Goal: Transaction & Acquisition: Purchase product/service

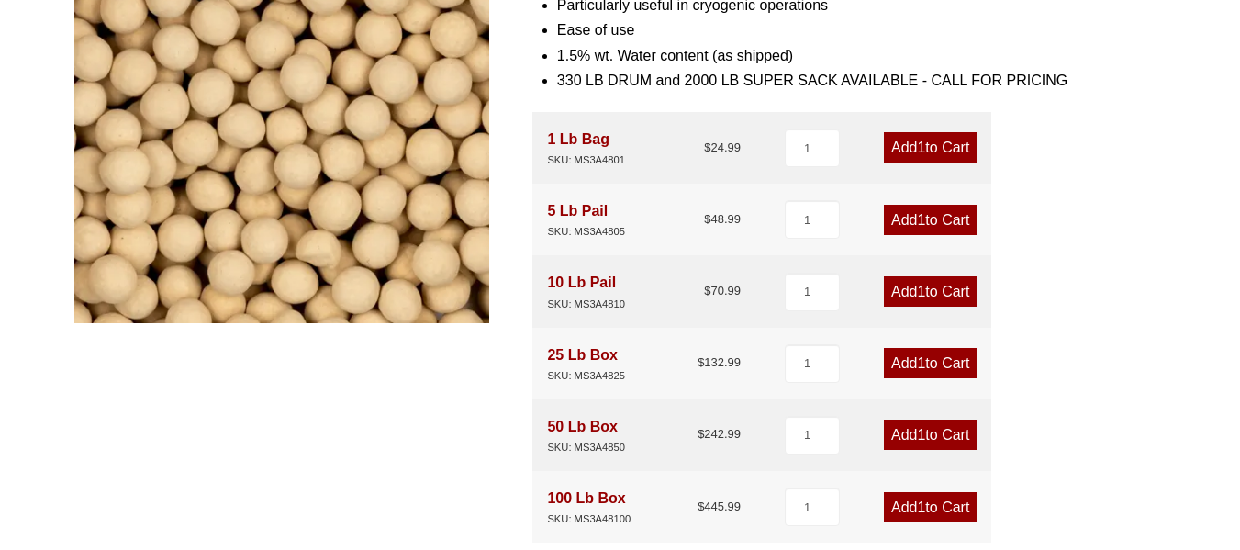
scroll to position [364, 0]
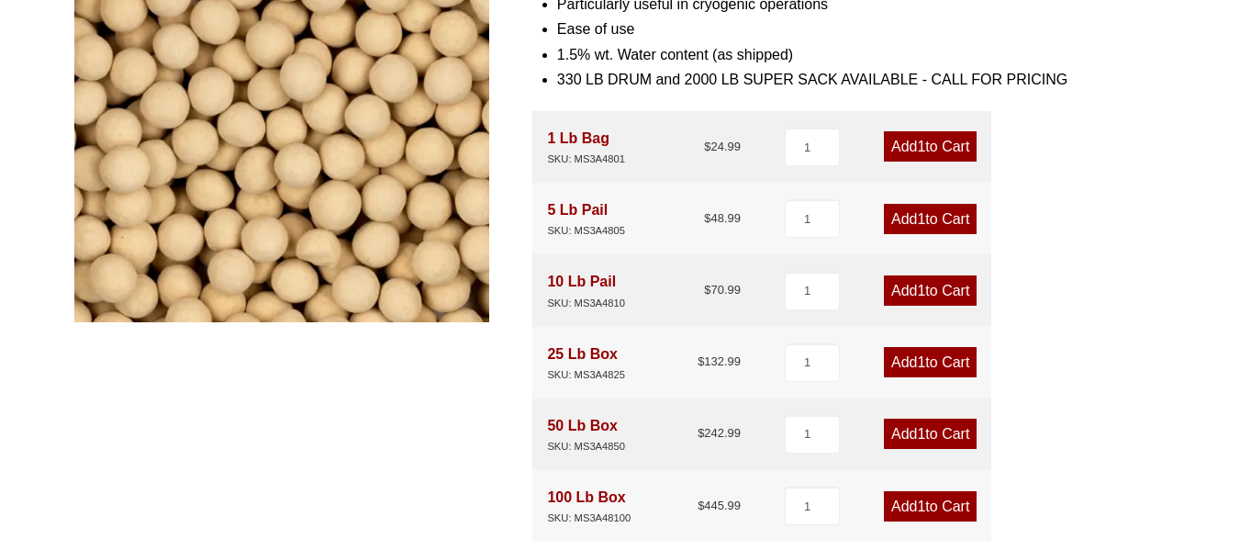
click at [918, 432] on span "1" at bounding box center [921, 434] width 8 height 16
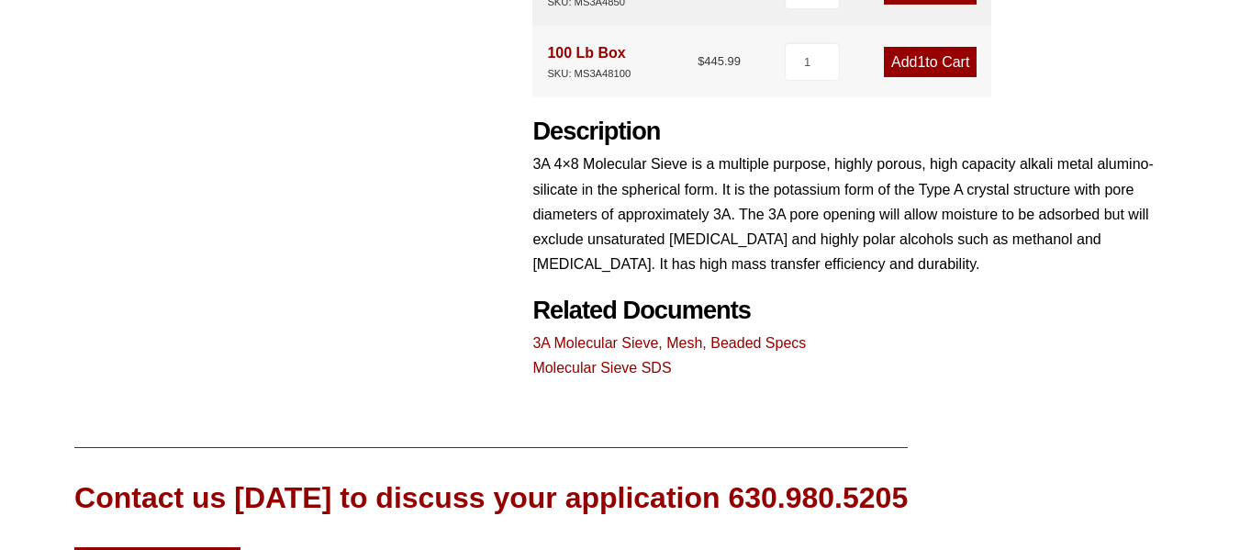
scroll to position [0, 0]
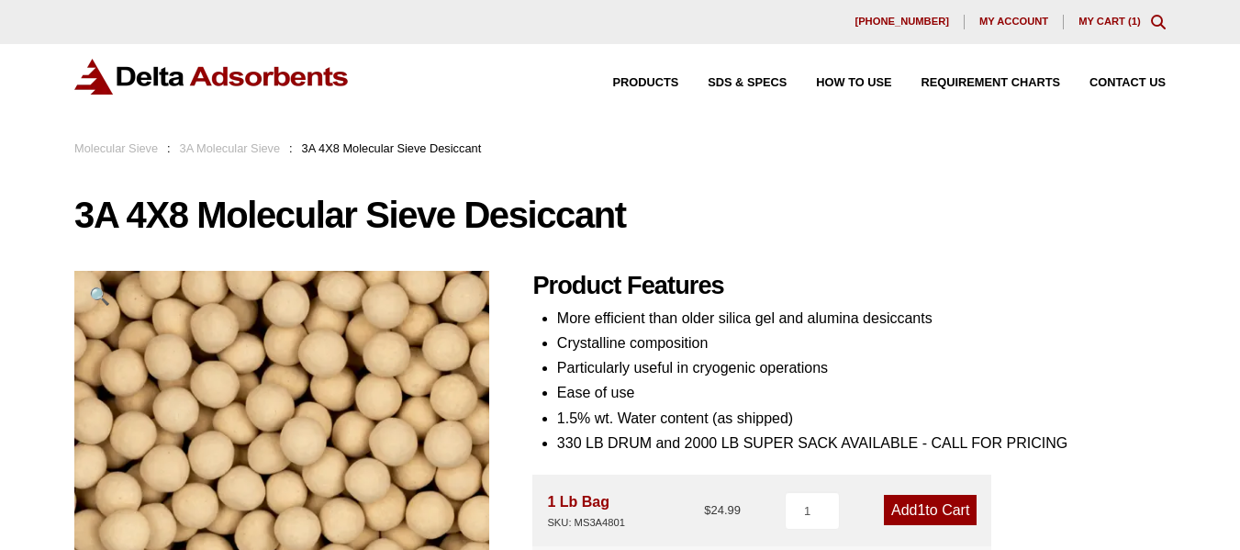
click at [1129, 17] on link "My Cart ( 1 )" at bounding box center [1110, 21] width 62 height 11
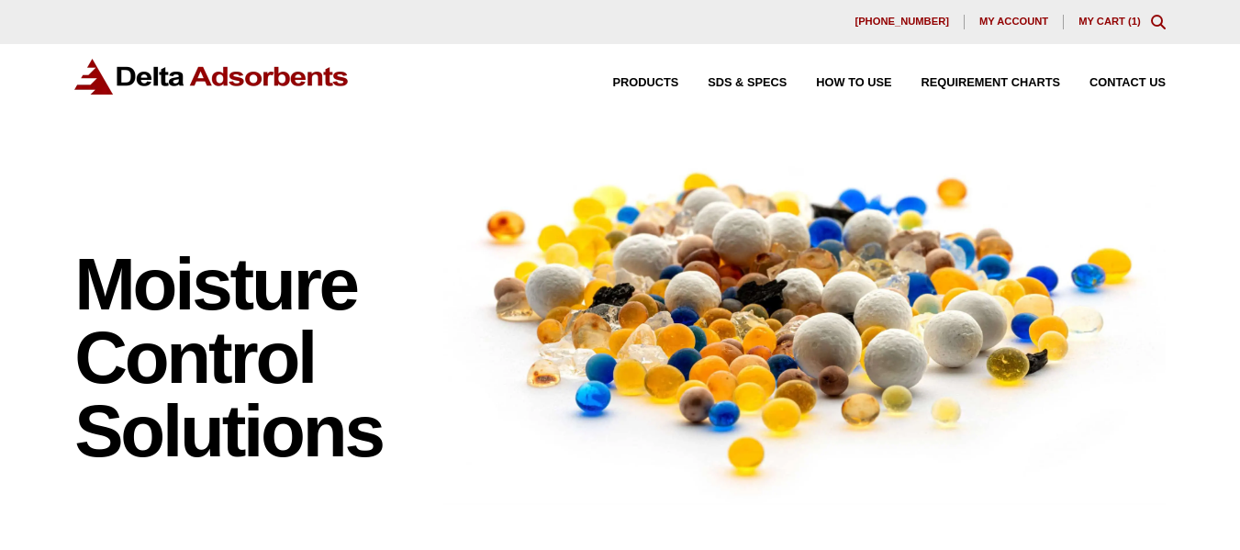
click at [1107, 25] on link "My Cart ( 1 )" at bounding box center [1110, 21] width 62 height 11
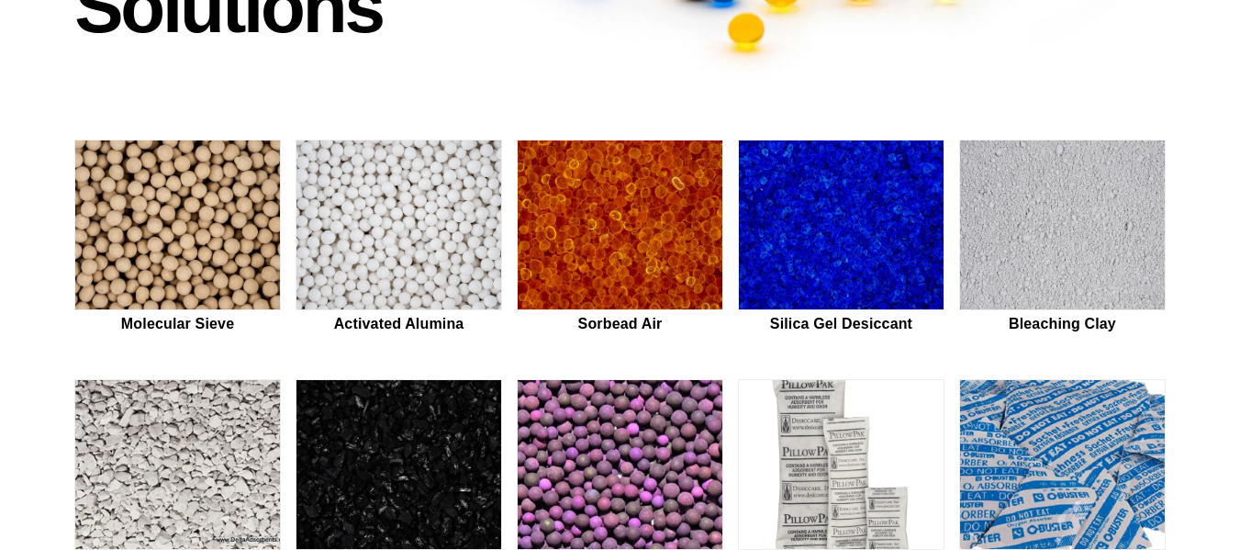
scroll to position [464, 0]
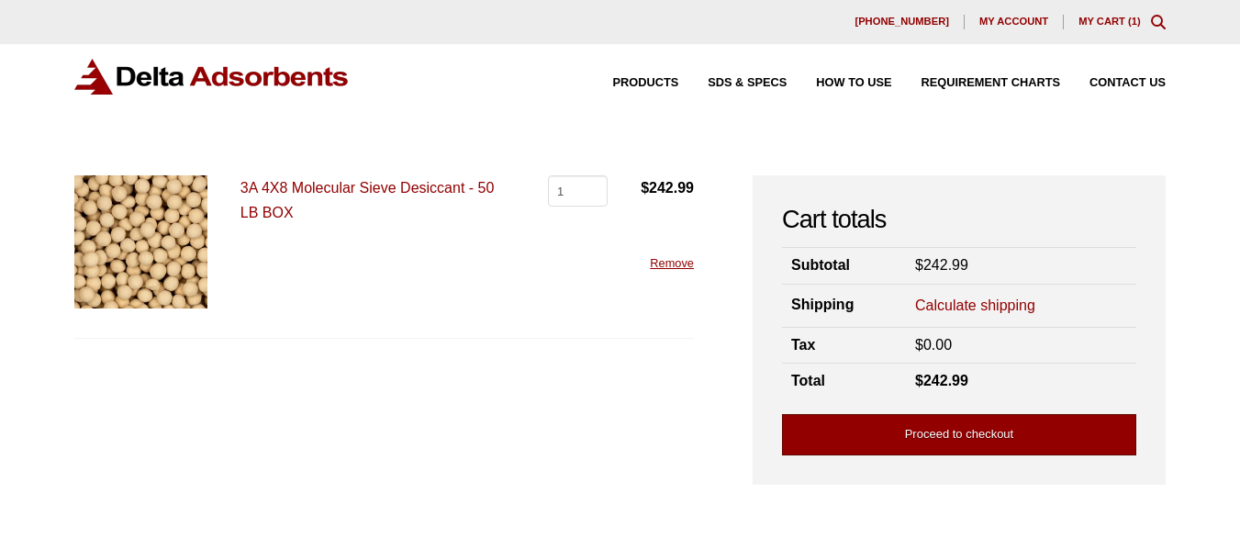
click at [898, 423] on link "Proceed to checkout" at bounding box center [959, 434] width 354 height 41
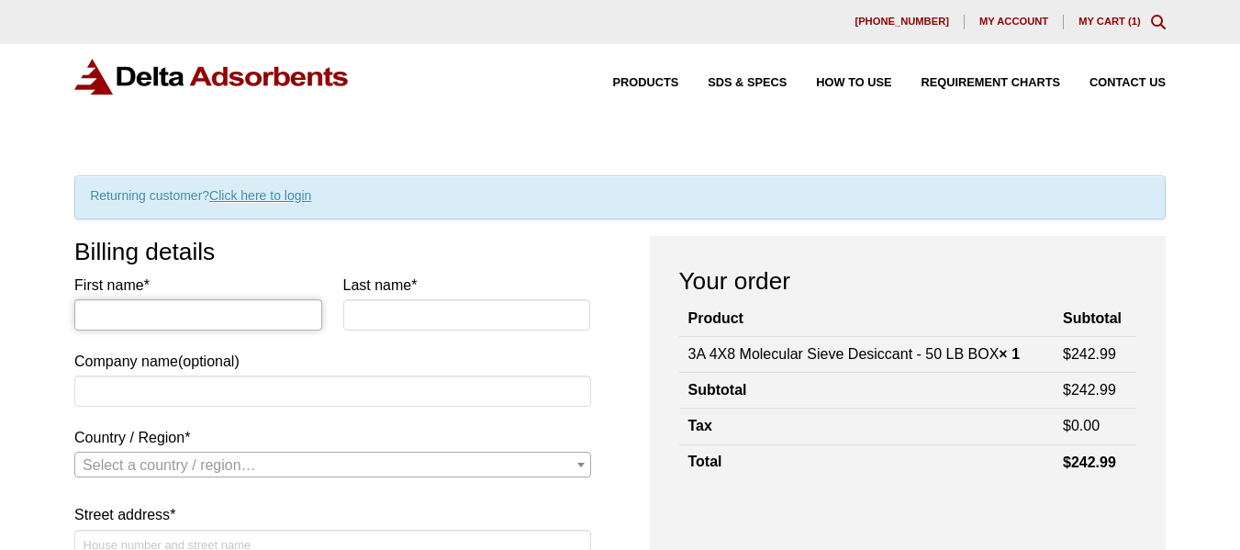
click at [218, 317] on input "First name *" at bounding box center [198, 314] width 248 height 31
type input "Jason"
type input "Reynolds"
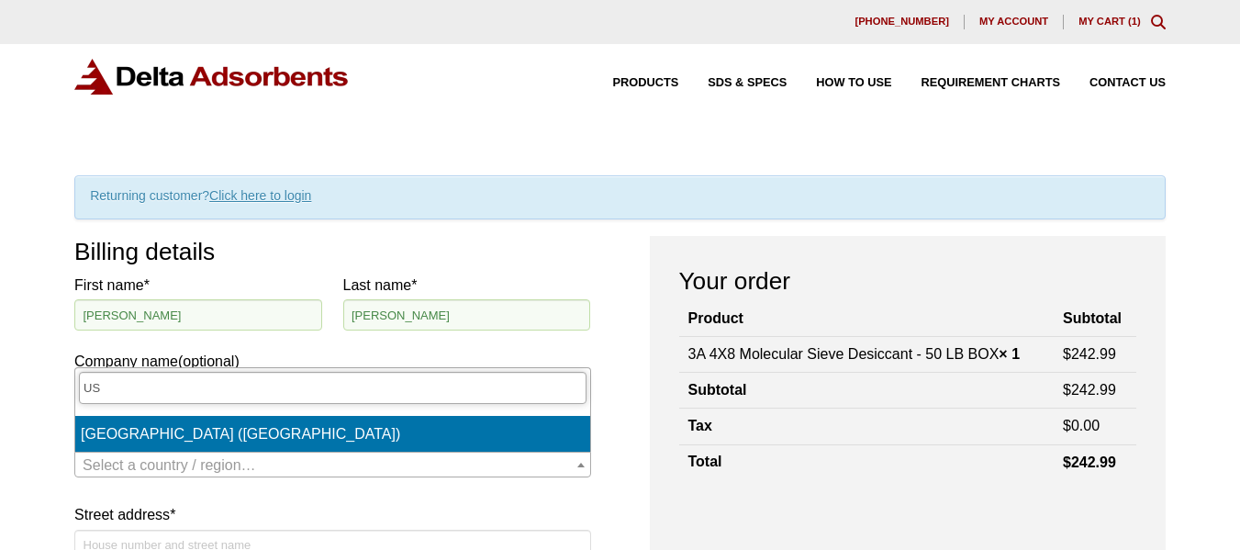
type input "US"
select select "US"
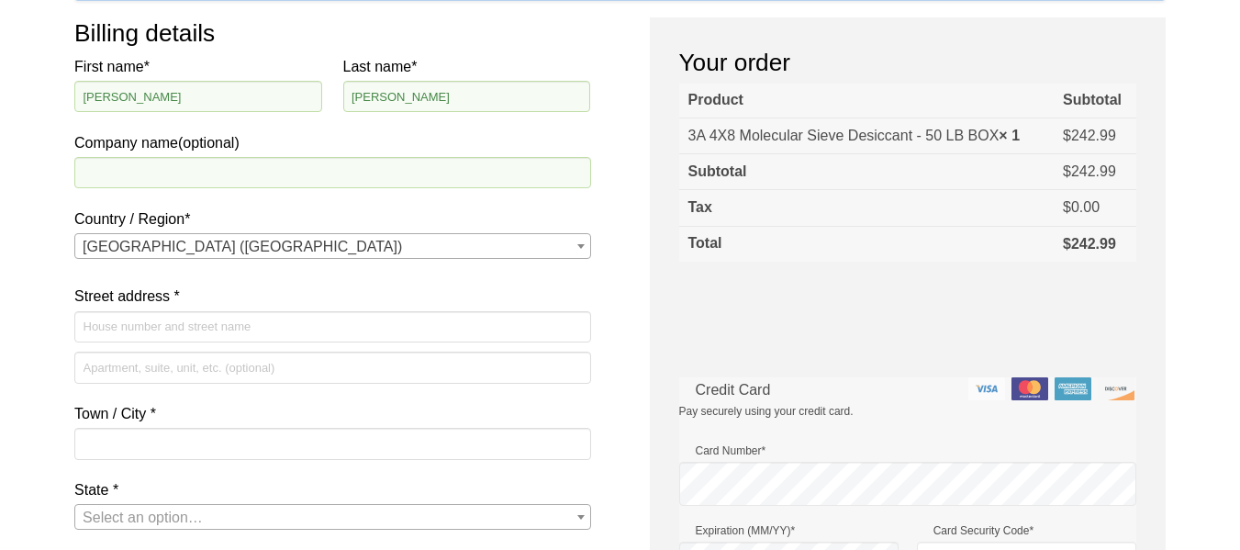
scroll to position [229, 0]
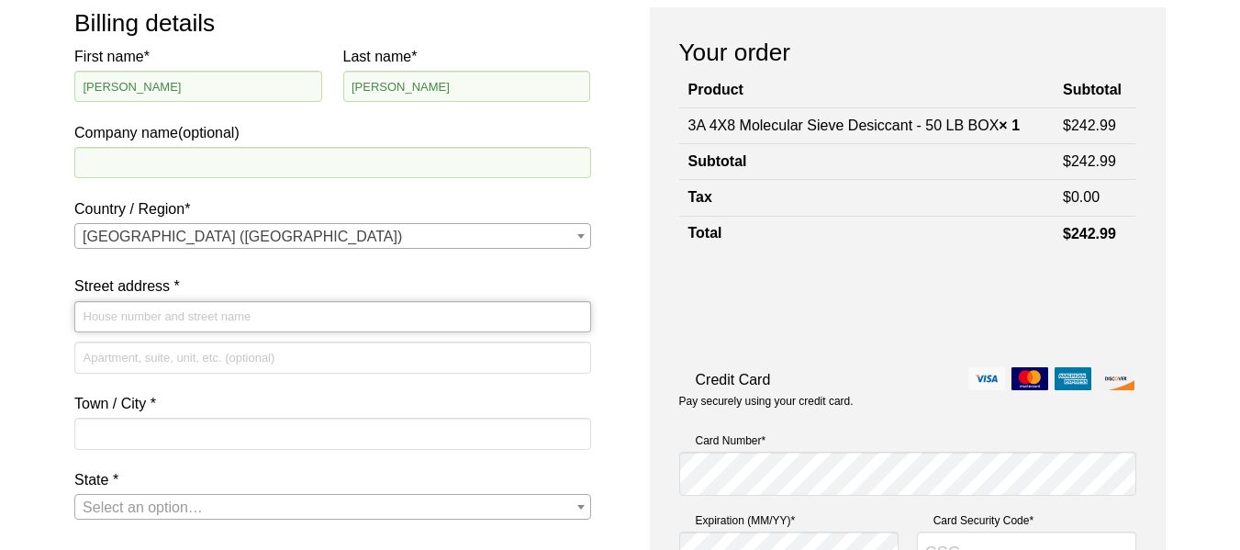
click at [189, 319] on input "Street address *" at bounding box center [332, 316] width 516 height 31
type input "[STREET_ADDRESS]"
type input "Suite 150"
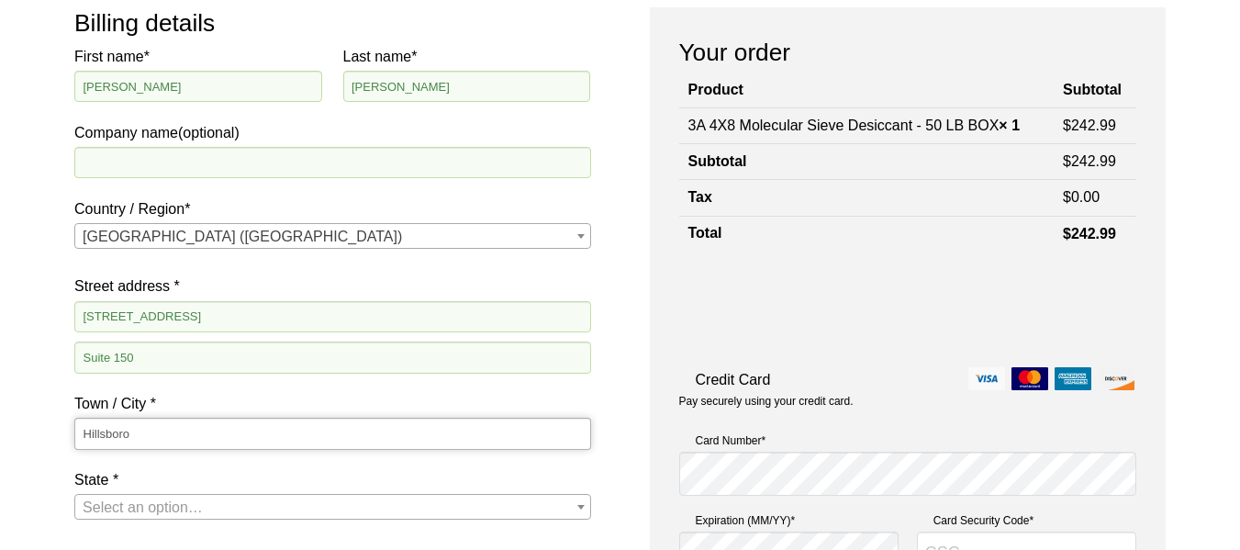
type input "Hillsboro"
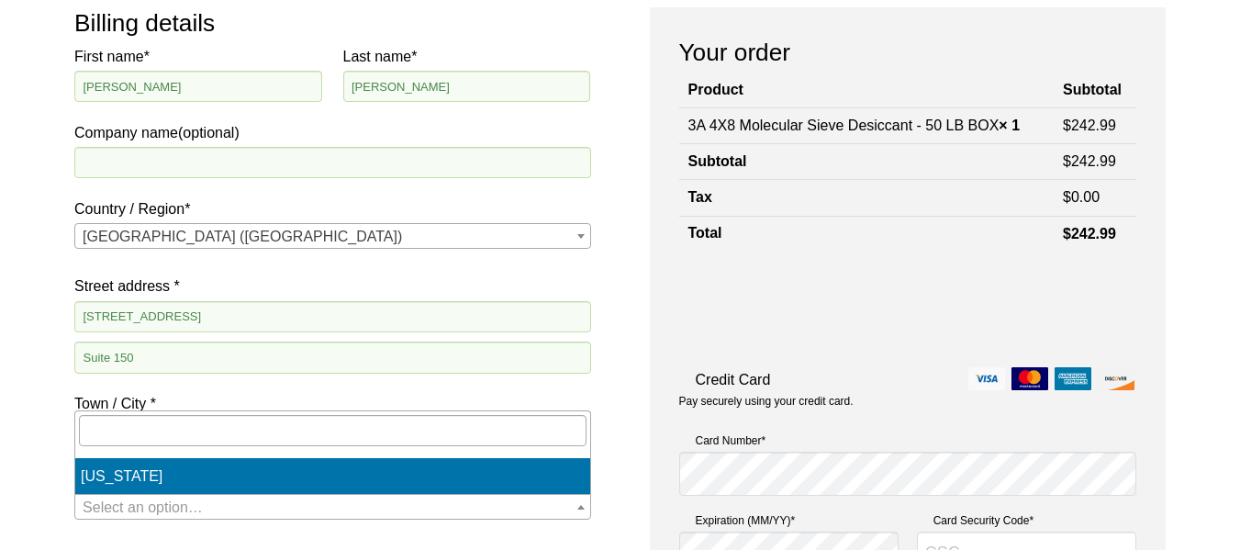
select select "OR"
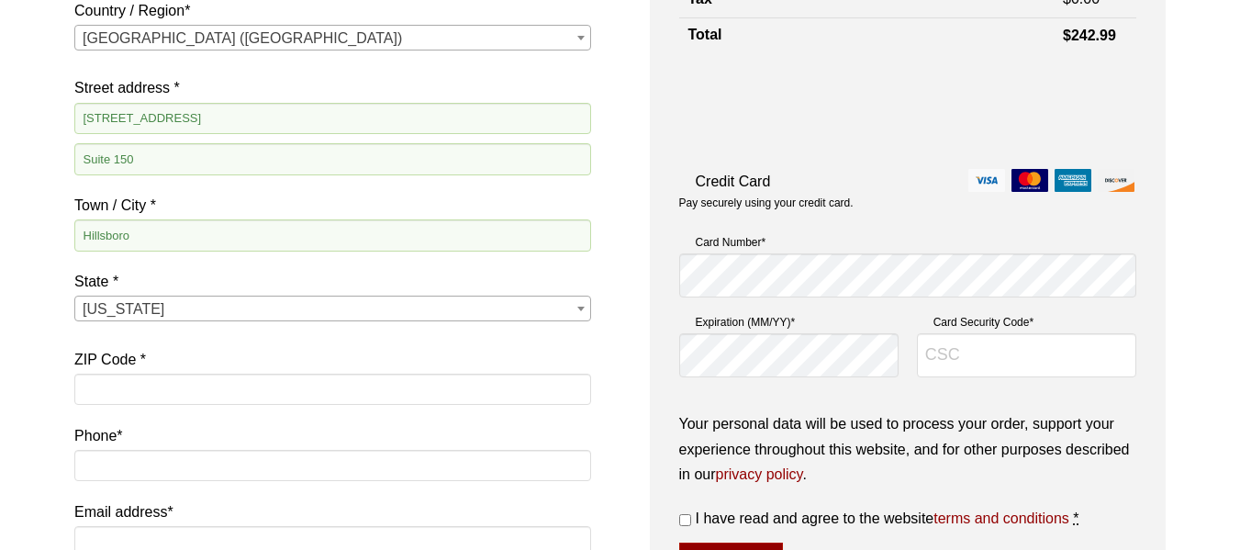
scroll to position [428, 0]
click at [182, 379] on input "ZIP Code *" at bounding box center [332, 388] width 516 height 31
type input "97123"
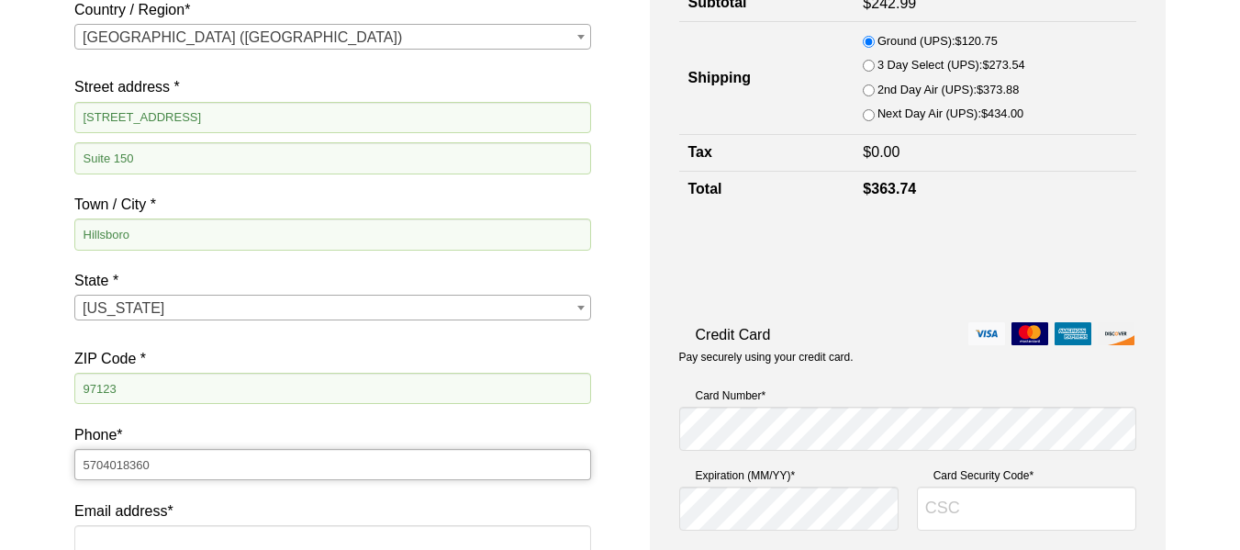
type input "5704018360"
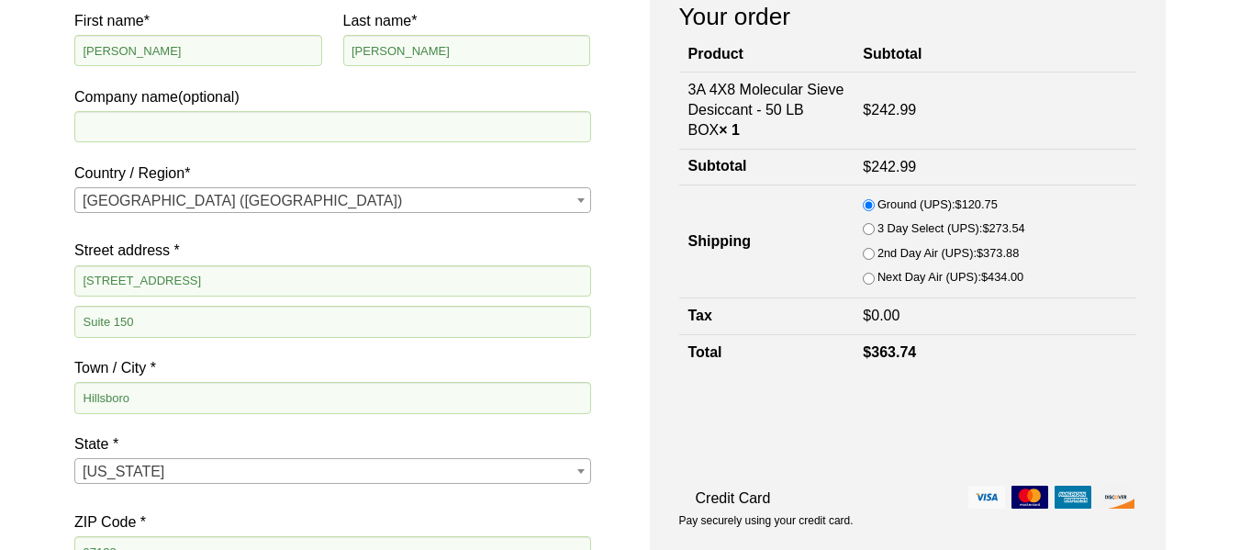
scroll to position [265, 0]
type input "[PERSON_NAME][EMAIL_ADDRESS][DOMAIN_NAME]"
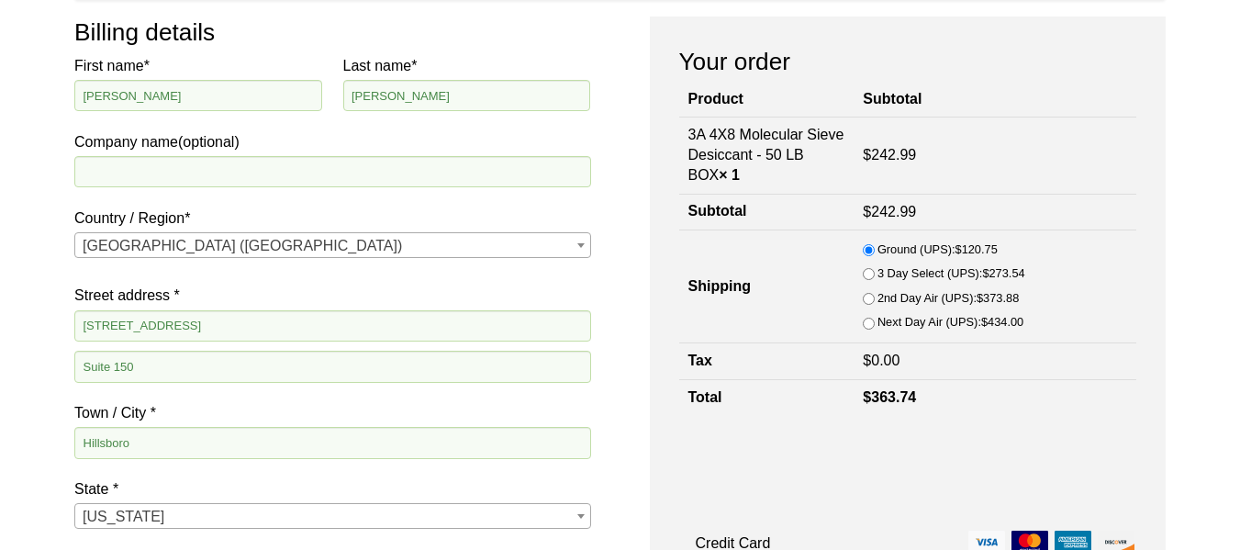
scroll to position [219, 0]
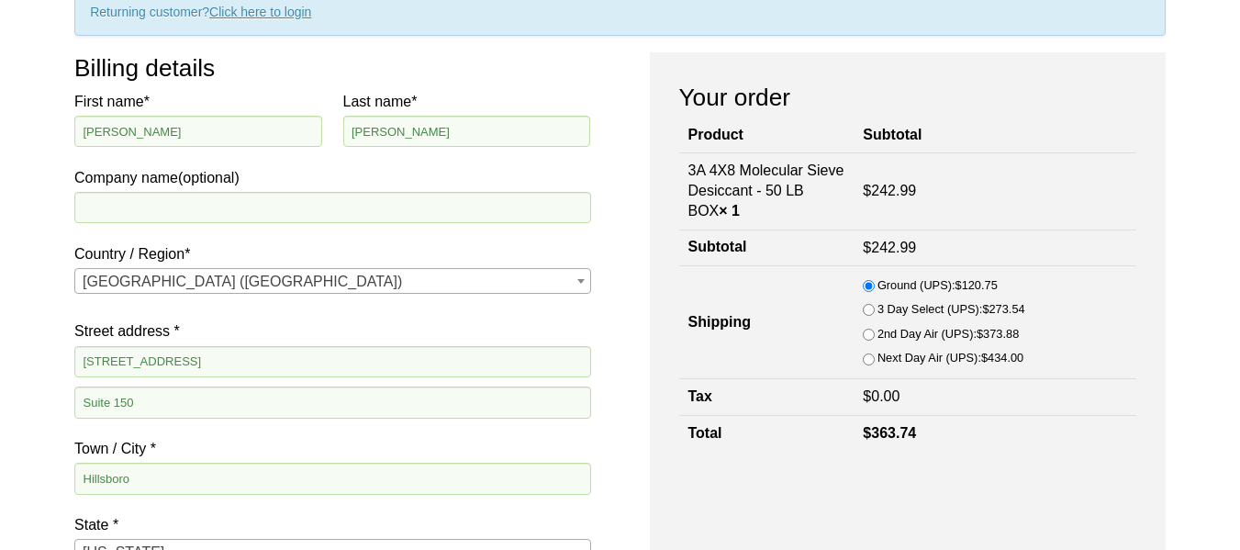
scroll to position [183, 0]
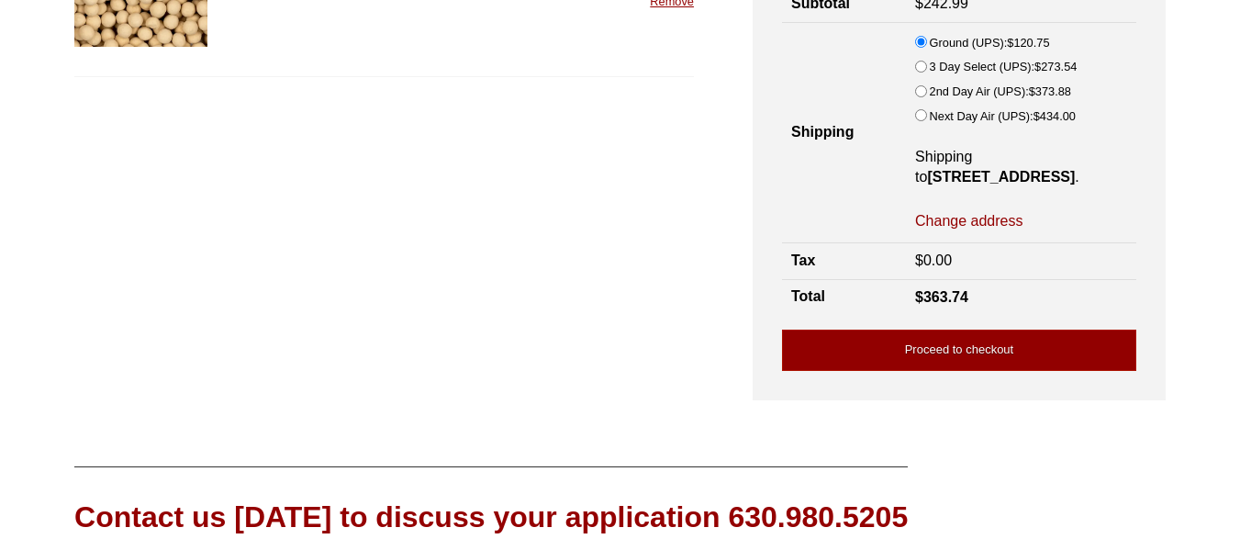
scroll to position [261, 0]
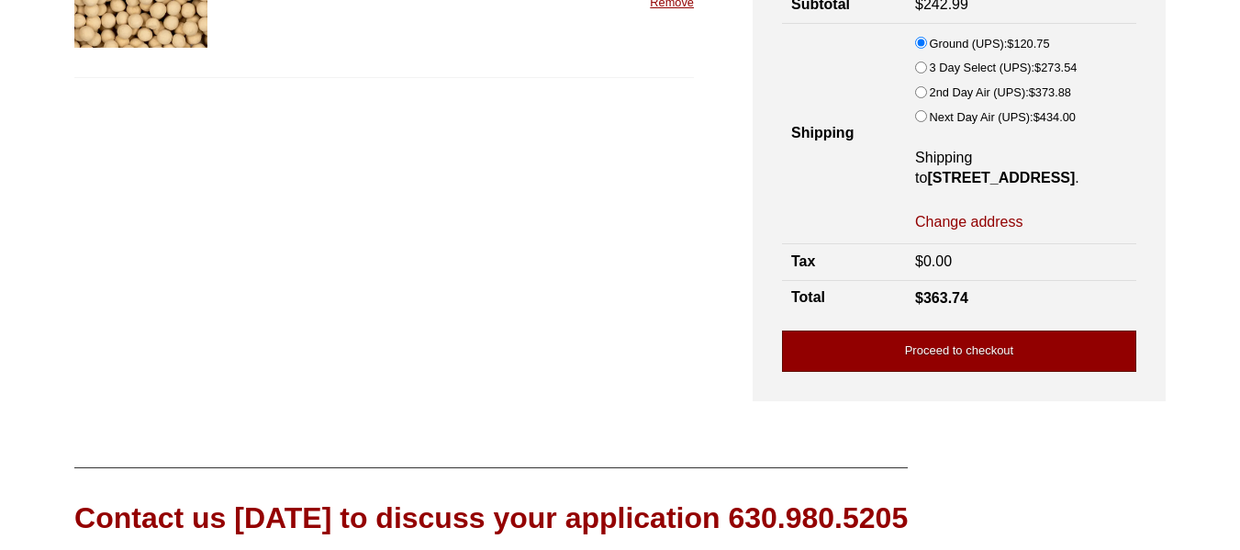
click at [936, 366] on link "Proceed to checkout" at bounding box center [959, 351] width 354 height 41
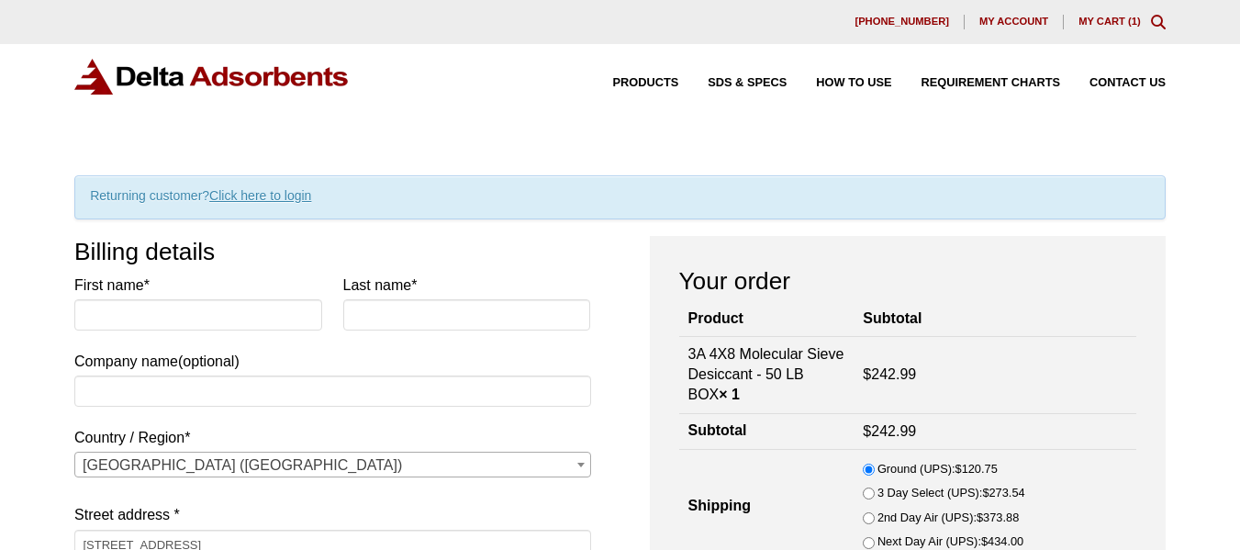
select select "OR"
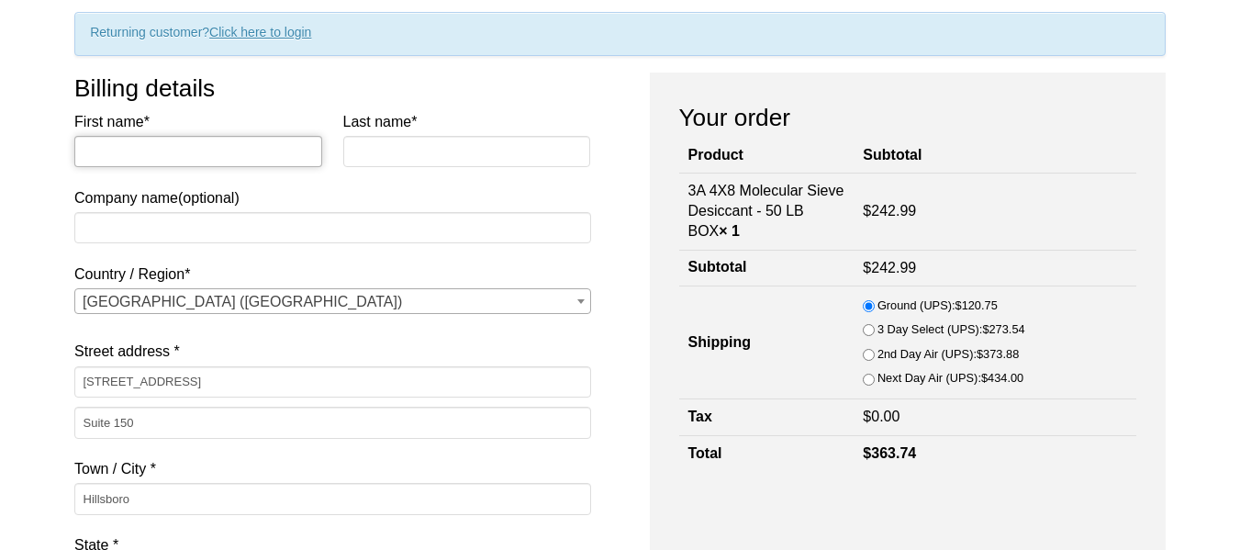
click at [213, 162] on input "First name *" at bounding box center [198, 151] width 248 height 31
type input "[PERSON_NAME]"
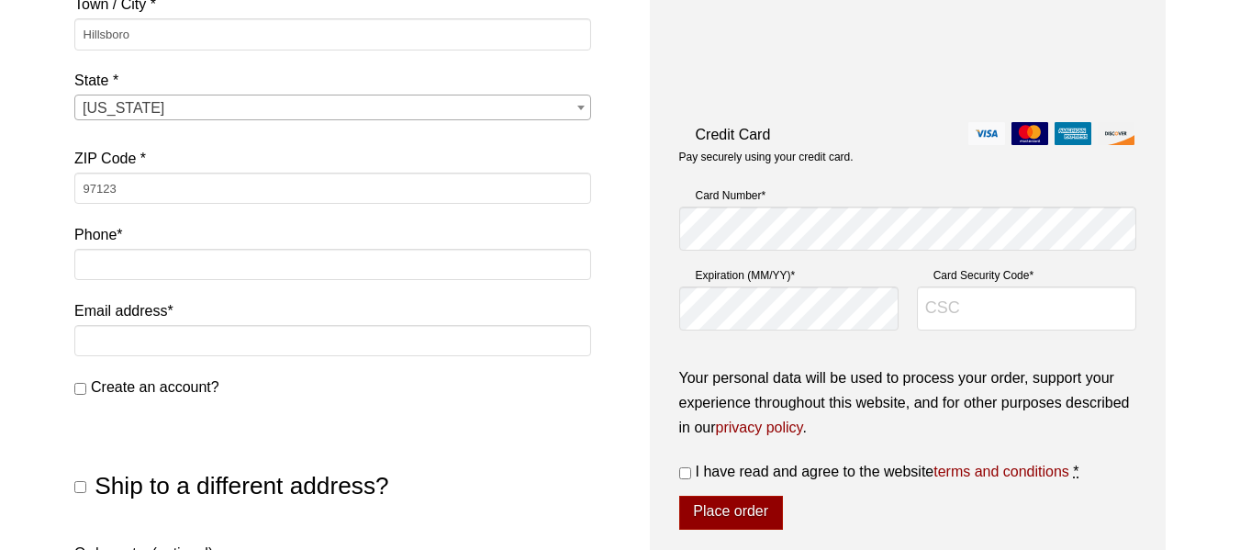
scroll to position [744, 0]
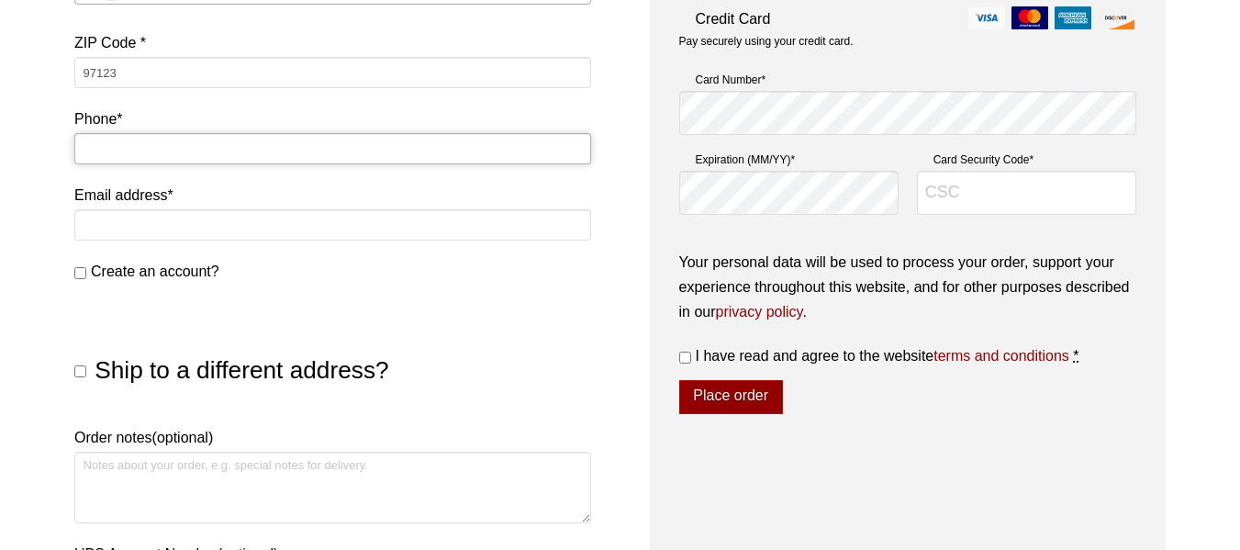
click at [202, 154] on input "Phone *" at bounding box center [332, 148] width 516 height 31
type input "5704018360"
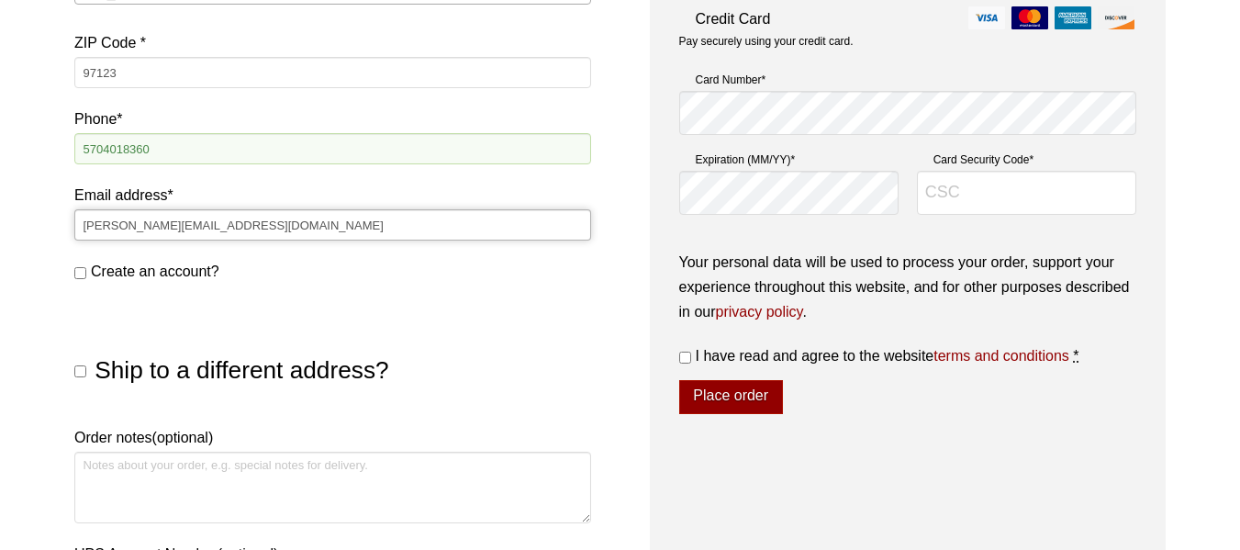
type input "[PERSON_NAME][EMAIL_ADDRESS][DOMAIN_NAME]"
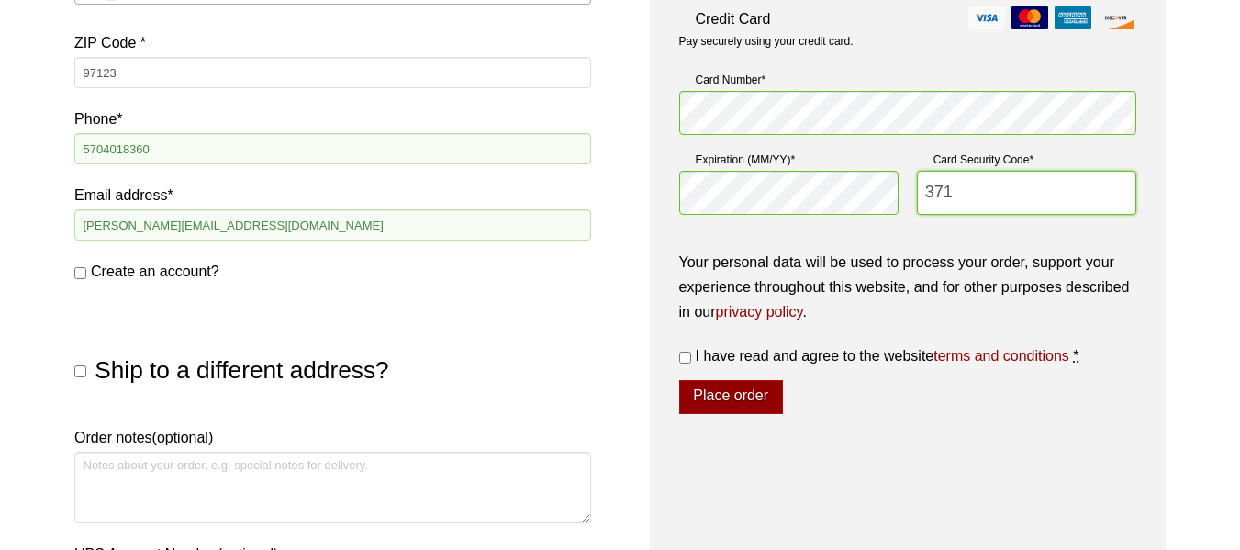
type input "371"
click at [690, 357] on input "I have read and agree to the website terms and conditions *" at bounding box center [685, 358] width 12 height 12
checkbox input "true"
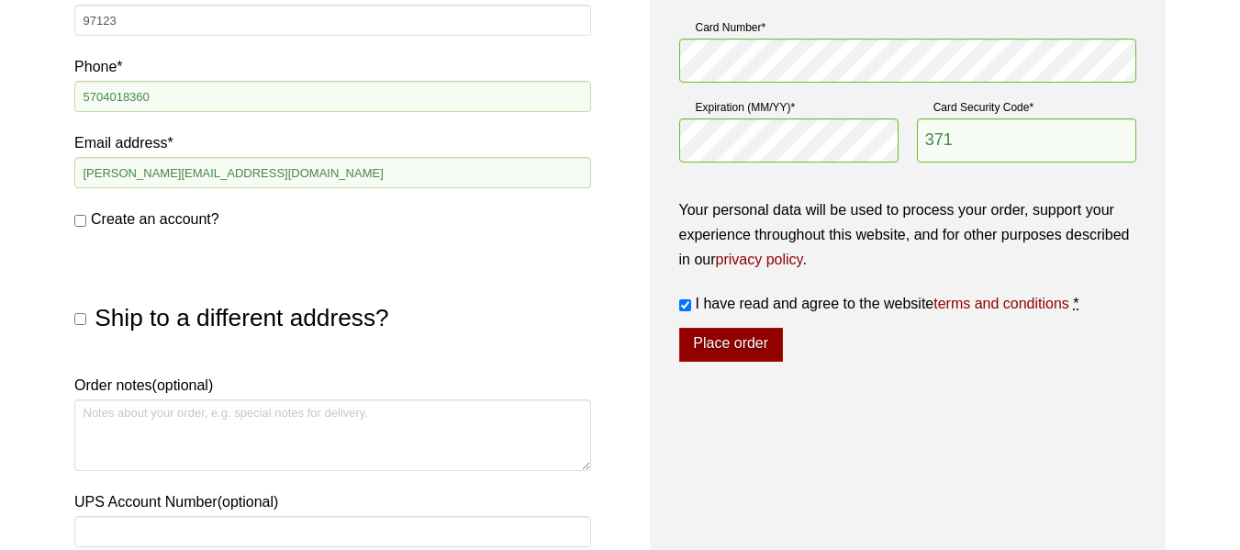
scroll to position [797, 0]
click at [720, 345] on button "Place order" at bounding box center [731, 344] width 104 height 35
